Goal: Transaction & Acquisition: Obtain resource

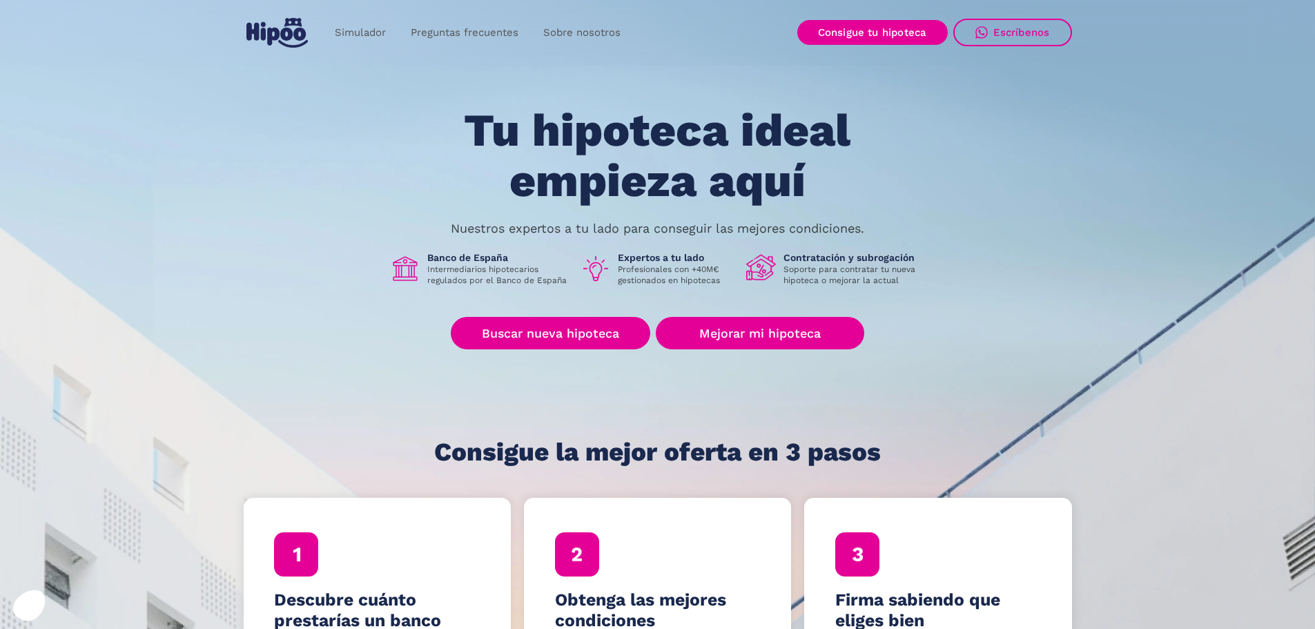
scroll to position [69, 0]
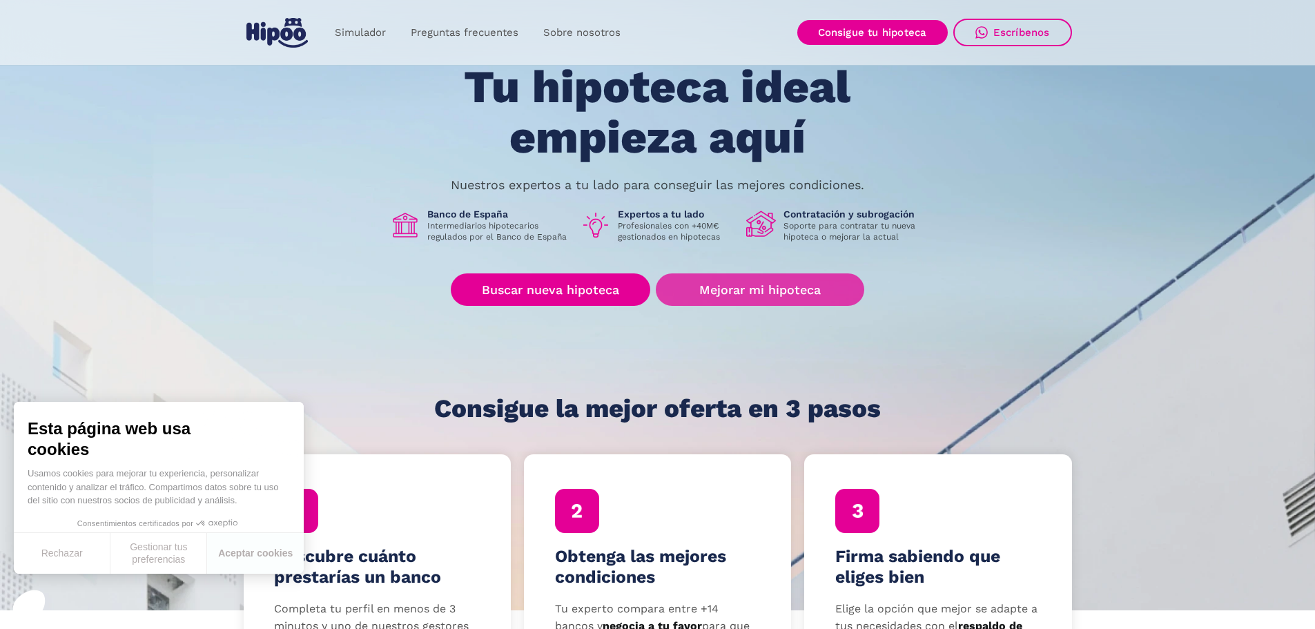
click at [804, 300] on link "Mejorar mi hipoteca" at bounding box center [760, 289] width 208 height 32
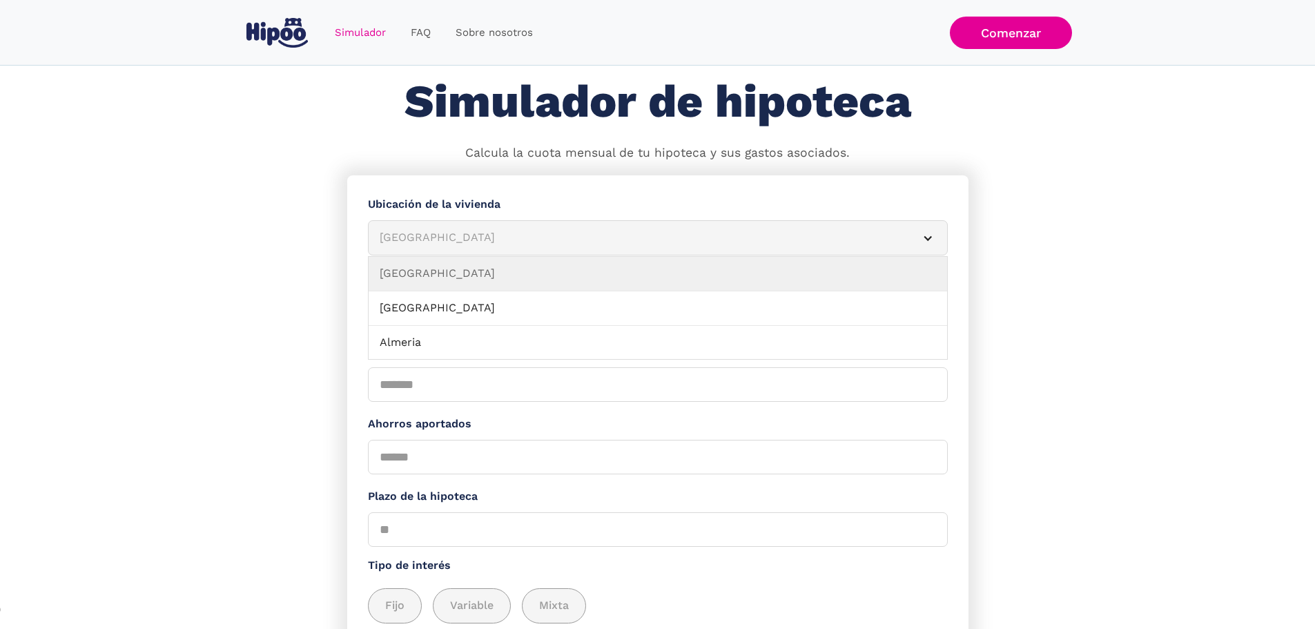
scroll to position [69, 0]
